Goal: Find specific page/section: Find specific page/section

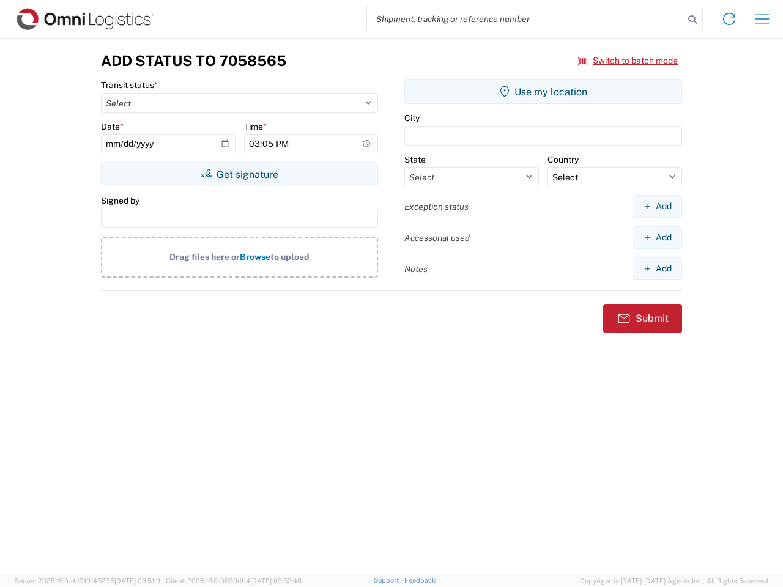
click at [525, 19] on input "search" at bounding box center [525, 18] width 317 height 23
click at [692, 20] on icon at bounding box center [692, 19] width 17 height 17
click at [729, 19] on icon at bounding box center [729, 19] width 20 height 20
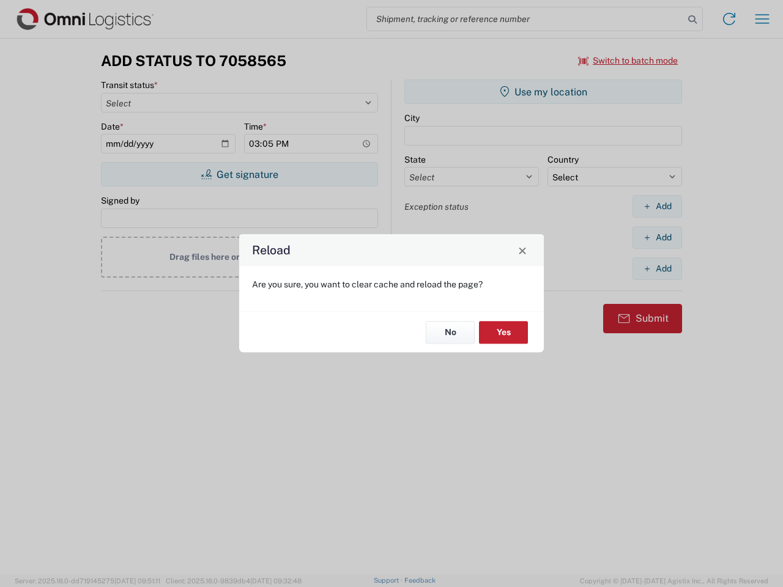
click at [762, 19] on div "Reload Are you sure, you want to clear cache and reload the page? No Yes" at bounding box center [391, 293] width 783 height 587
click at [628, 61] on div "Reload Are you sure, you want to clear cache and reload the page? No Yes" at bounding box center [391, 293] width 783 height 587
click at [239, 174] on div "Reload Are you sure, you want to clear cache and reload the page? No Yes" at bounding box center [391, 293] width 783 height 587
click at [543, 92] on div "Reload Are you sure, you want to clear cache and reload the page? No Yes" at bounding box center [391, 293] width 783 height 587
click at [657, 206] on div "Reload Are you sure, you want to clear cache and reload the page? No Yes" at bounding box center [391, 293] width 783 height 587
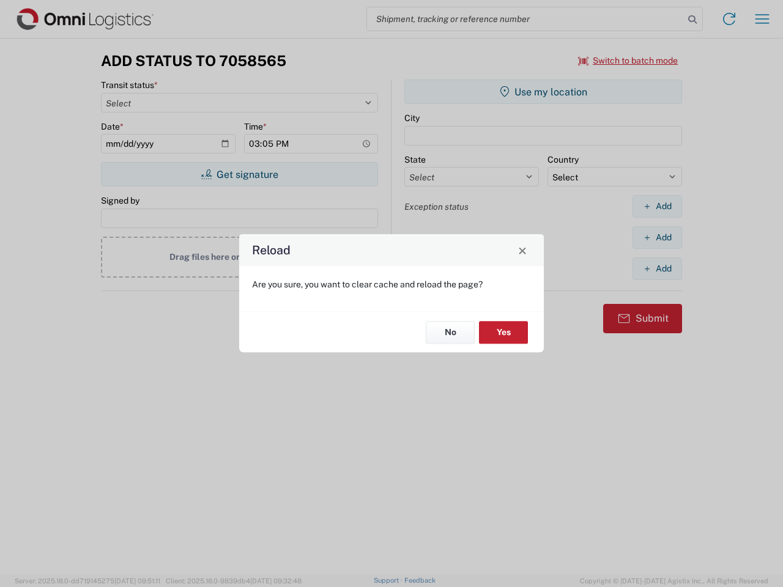
click at [657, 237] on div "Reload Are you sure, you want to clear cache and reload the page? No Yes" at bounding box center [391, 293] width 783 height 587
click at [657, 269] on div "Reload Are you sure, you want to clear cache and reload the page? No Yes" at bounding box center [391, 293] width 783 height 587
